Goal: Check status: Check status

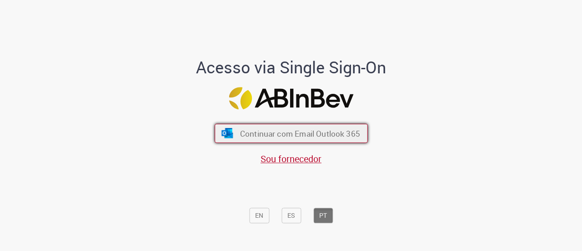
click at [285, 130] on span "Continuar com Email Outlook 365" at bounding box center [300, 133] width 120 height 10
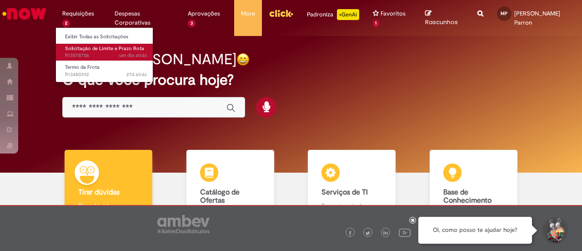
click at [99, 52] on span "um dia atrás um dia atrás R13578706" at bounding box center [106, 55] width 82 height 7
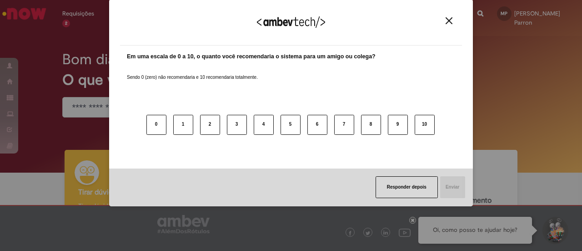
click at [450, 23] on img "Close" at bounding box center [449, 20] width 7 height 7
